Goal: Browse casually

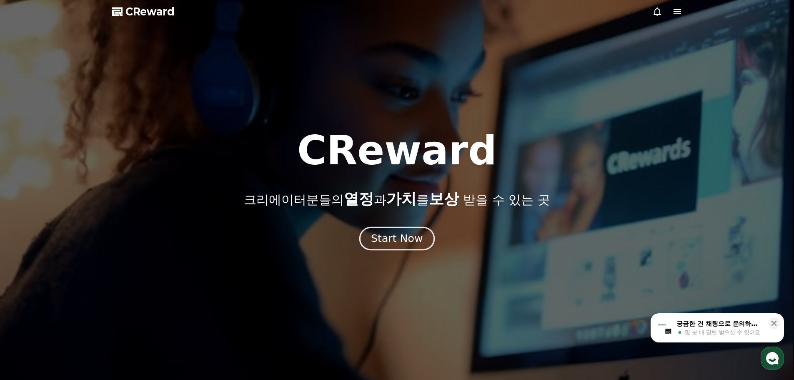
click at [385, 231] on div "Start Now" at bounding box center [397, 238] width 52 height 14
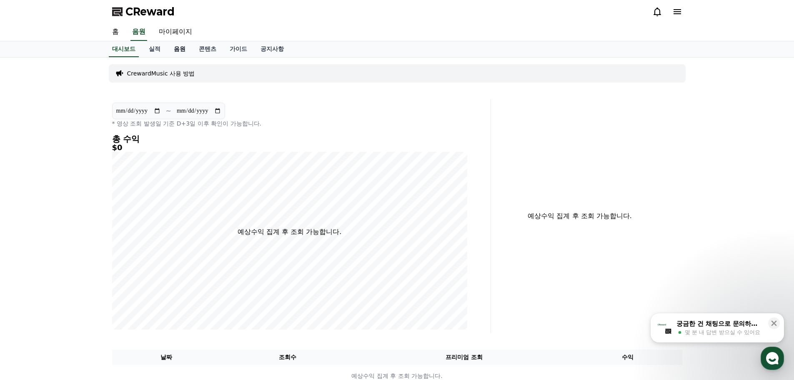
click at [182, 51] on link "음원" at bounding box center [179, 49] width 25 height 16
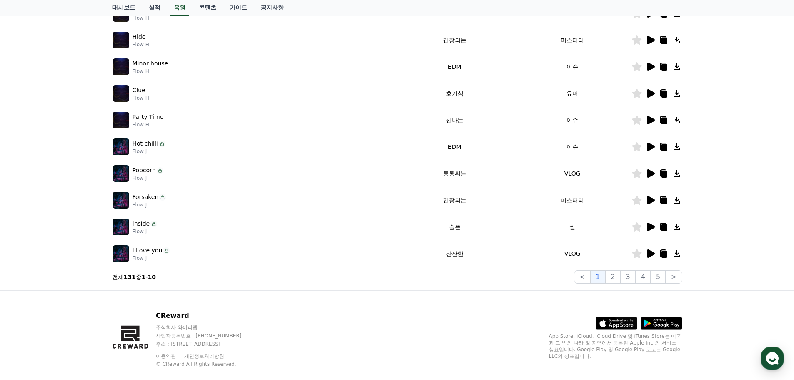
scroll to position [185, 0]
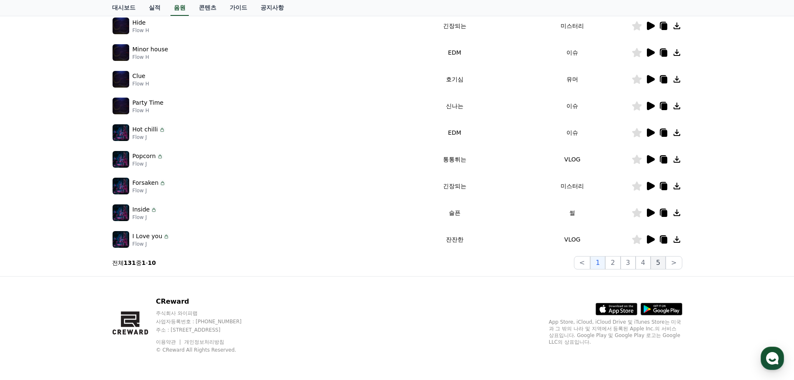
click at [661, 262] on button "5" at bounding box center [658, 262] width 15 height 13
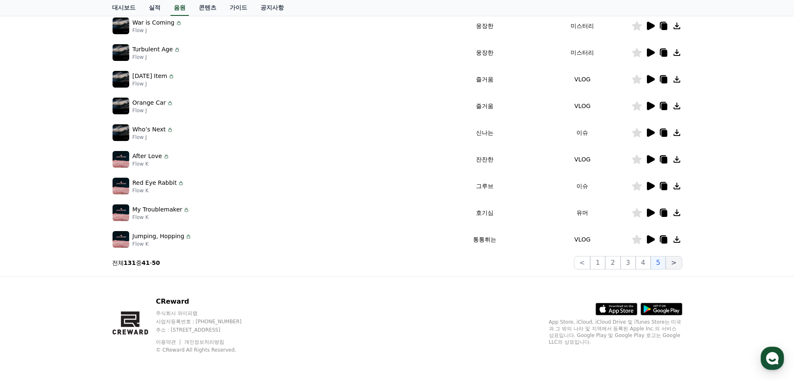
click at [675, 265] on button ">" at bounding box center [674, 262] width 16 height 13
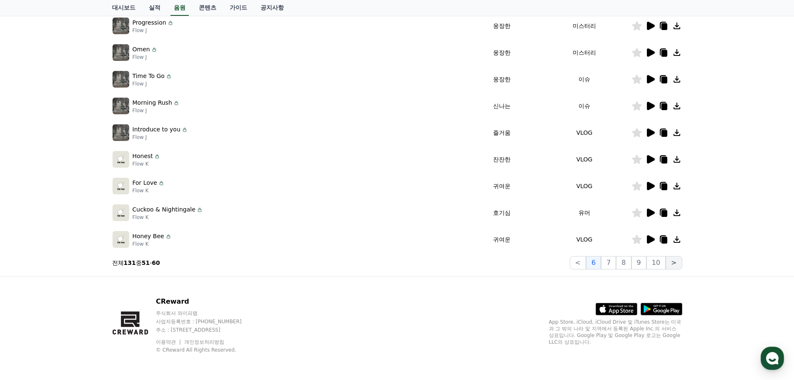
click at [675, 265] on button ">" at bounding box center [674, 262] width 16 height 13
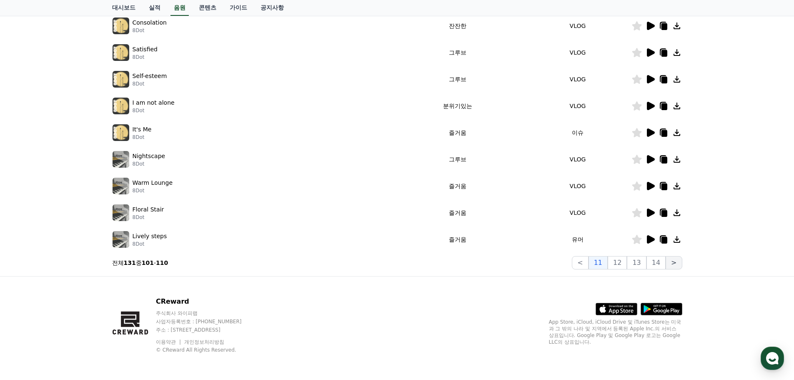
click at [675, 265] on button ">" at bounding box center [674, 262] width 16 height 13
click at [657, 264] on button "14" at bounding box center [655, 262] width 19 height 13
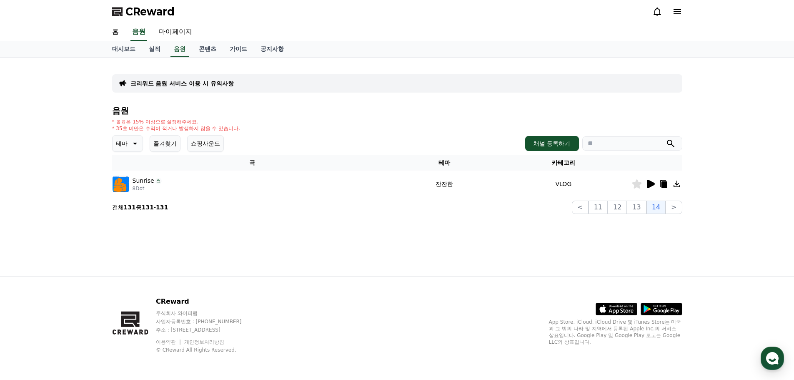
click at [641, 264] on div "크리워드 음원 서비스 이용 시 유의사항 음원 * 볼륨은 15% 이상으로 설정해주세요. * 35초 미만은 수익이 적거나 발생하지 않을 수 있습니…" at bounding box center [397, 167] width 584 height 218
click at [666, 208] on button "13" at bounding box center [674, 206] width 16 height 13
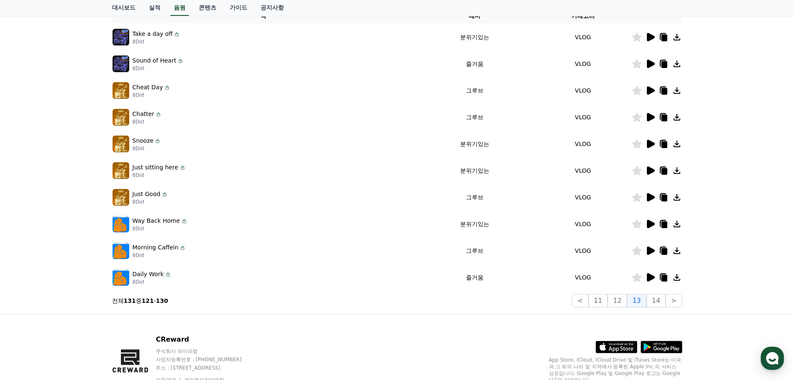
scroll to position [181, 0]
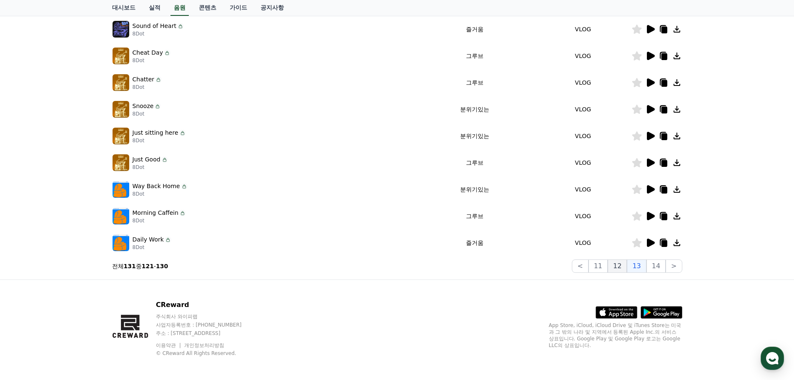
click at [620, 269] on button "12" at bounding box center [617, 265] width 19 height 13
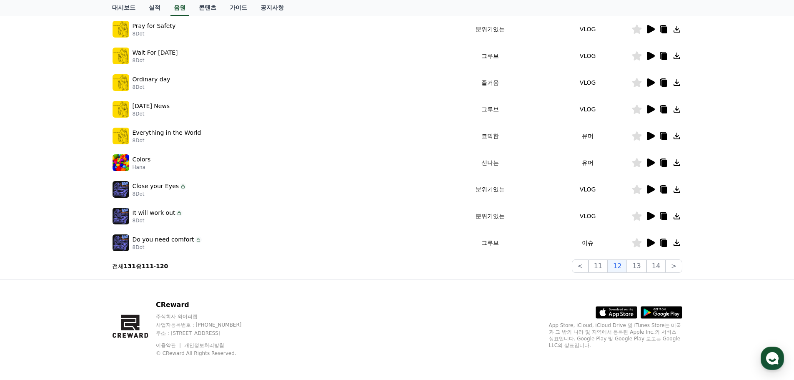
click at [666, 81] on icon at bounding box center [664, 83] width 6 height 7
